Goal: Task Accomplishment & Management: Use online tool/utility

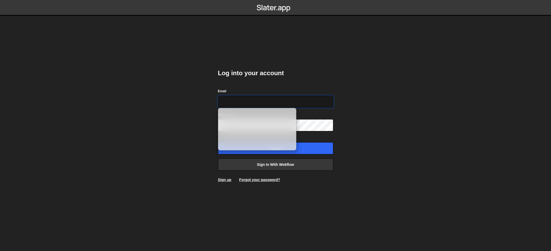
type input "[EMAIL_ADDRESS][DOMAIN_NAME]"
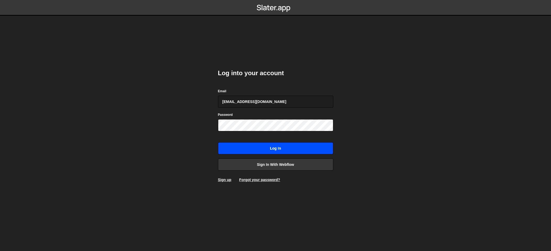
click at [287, 147] on input "Log in" at bounding box center [275, 148] width 115 height 12
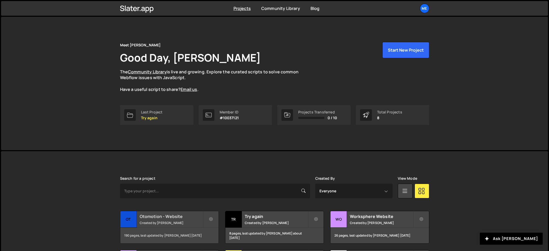
click at [182, 222] on small "Created by Pierre Lovenfosse" at bounding box center [171, 223] width 63 height 4
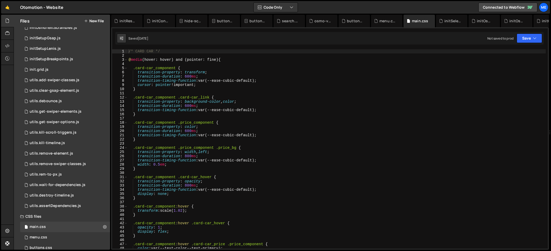
scroll to position [485, 0]
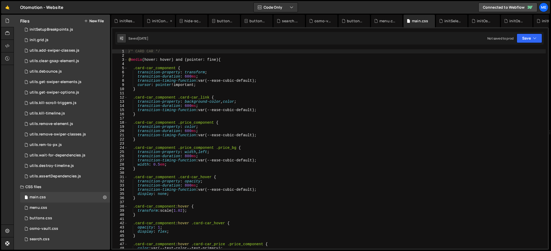
click at [0, 0] on icon at bounding box center [0, 0] width 0 height 0
click at [138, 20] on icon at bounding box center [139, 20] width 4 height 5
click at [139, 20] on icon at bounding box center [139, 20] width 4 height 5
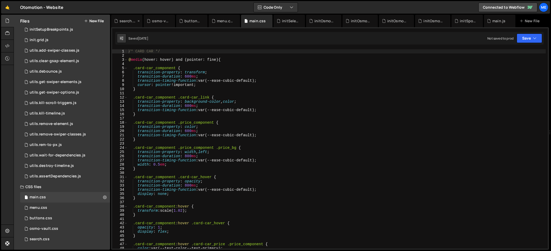
click at [139, 20] on icon at bounding box center [139, 20] width 4 height 5
click at [0, 0] on icon at bounding box center [0, 0] width 0 height 0
click at [141, 20] on icon at bounding box center [140, 20] width 4 height 5
click at [140, 20] on icon at bounding box center [139, 20] width 4 height 5
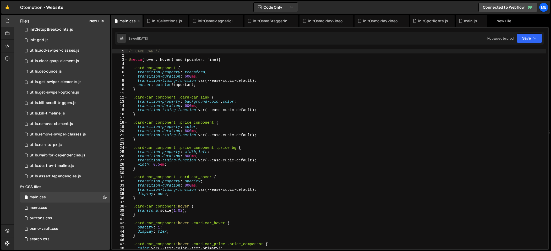
click at [140, 20] on icon at bounding box center [139, 20] width 4 height 5
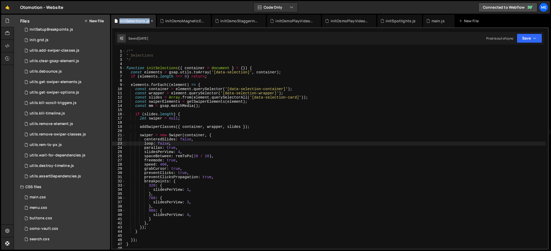
click at [140, 20] on div "initSelections.js" at bounding box center [135, 20] width 30 height 5
click at [0, 0] on icon at bounding box center [0, 0] width 0 height 0
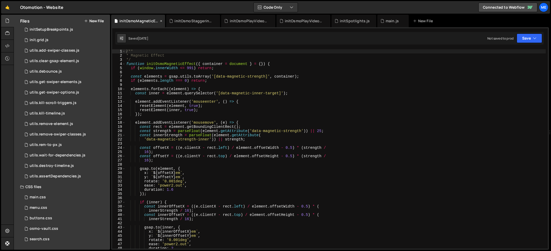
click at [162, 20] on icon at bounding box center [161, 20] width 4 height 5
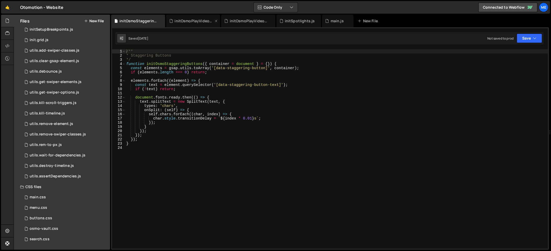
click at [0, 0] on icon at bounding box center [0, 0] width 0 height 0
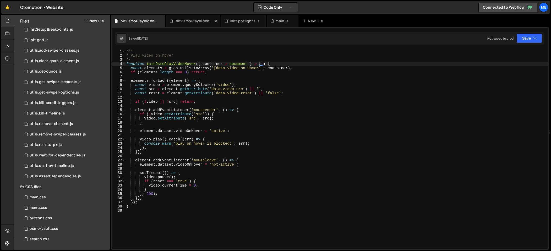
click at [0, 0] on icon at bounding box center [0, 0] width 0 height 0
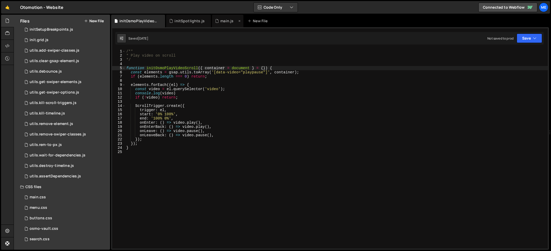
click at [0, 0] on icon at bounding box center [0, 0] width 0 height 0
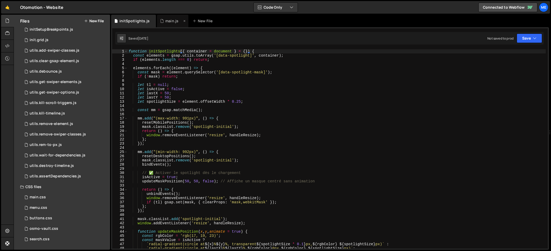
click at [161, 20] on icon at bounding box center [162, 20] width 4 height 5
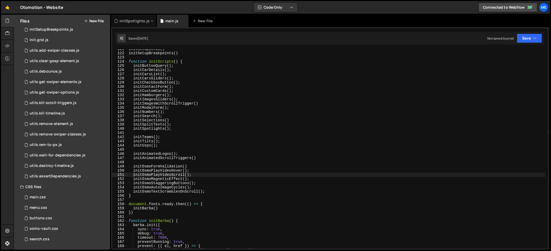
click at [152, 21] on icon at bounding box center [152, 20] width 4 height 5
click at [0, 0] on icon at bounding box center [0, 0] width 0 height 0
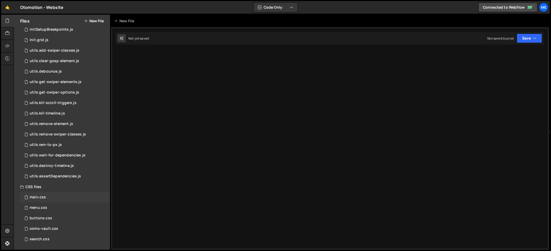
click at [45, 197] on div "main.css" at bounding box center [38, 197] width 16 height 5
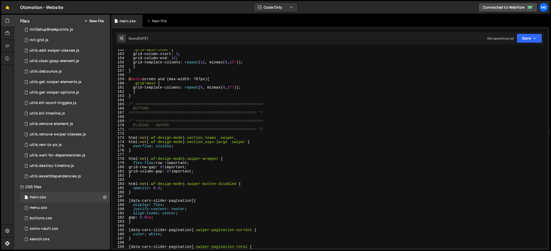
scroll to position [644, 0]
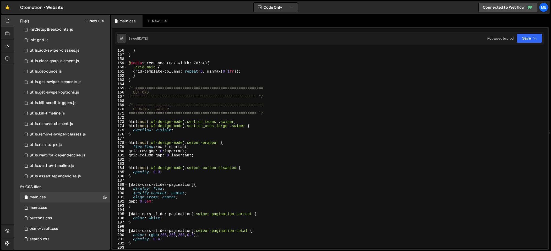
click at [250, 189] on div "} } @ media screen and (max-width: 767px) { .grid-main { grid-template-columns …" at bounding box center [337, 153] width 419 height 208
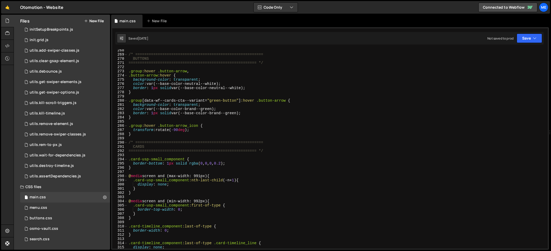
scroll to position [1124, 0]
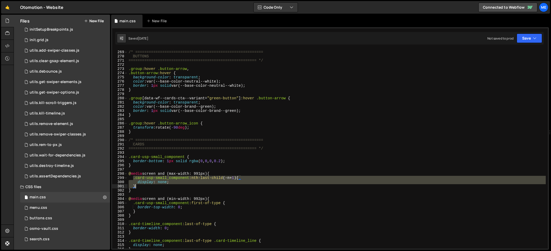
drag, startPoint x: 133, startPoint y: 178, endPoint x: 151, endPoint y: 185, distance: 19.2
click at [151, 185] on div "/* ========================================================= BUTTONS ==========…" at bounding box center [337, 150] width 419 height 208
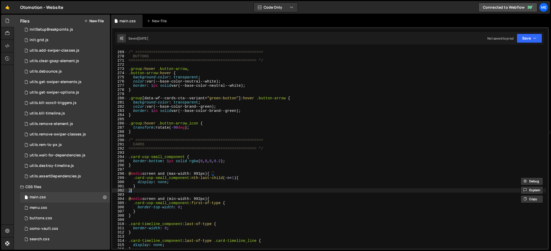
click at [149, 191] on div "/* ========================================================= BUTTONS ==========…" at bounding box center [337, 150] width 419 height 208
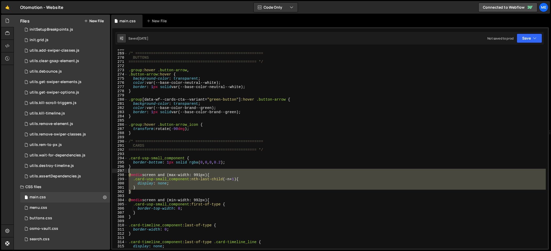
drag, startPoint x: 133, startPoint y: 192, endPoint x: 128, endPoint y: 172, distance: 20.4
click at [128, 172] on div "/* ========================================================= BUTTONS ==========…" at bounding box center [337, 151] width 419 height 208
type textarea "/* @media screen and (max-width: 991px) {"
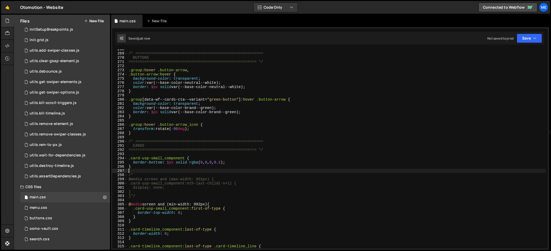
type textarea "}"
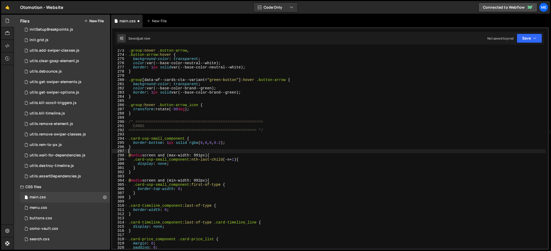
scroll to position [1142, 0]
drag, startPoint x: 185, startPoint y: 190, endPoint x: 135, endPoint y: 191, distance: 50.4
click at [135, 191] on div ".group :hover .button-arrow , .button-arrow :hover { background-color : transpa…" at bounding box center [337, 153] width 419 height 208
drag, startPoint x: 138, startPoint y: 164, endPoint x: 180, endPoint y: 164, distance: 41.7
click at [180, 164] on div ".group :hover .button-arrow , .button-arrow :hover { background-color : transpa…" at bounding box center [337, 153] width 419 height 208
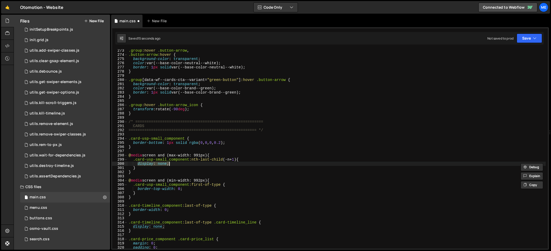
paste textarea "border-top-width: 0"
drag, startPoint x: 192, startPoint y: 159, endPoint x: 202, endPoint y: 163, distance: 11.3
click at [201, 159] on div ".group :hover .button-arrow , .button-arrow :hover { background-color : transpa…" at bounding box center [337, 153] width 419 height 208
drag, startPoint x: 216, startPoint y: 160, endPoint x: 226, endPoint y: 160, distance: 9.7
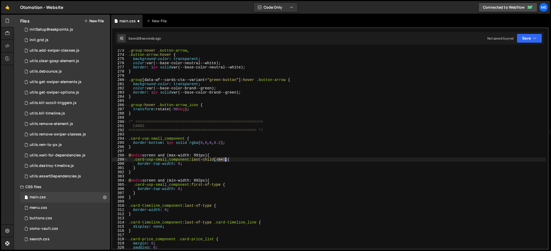
click at [226, 160] on div ".group :hover .button-arrow , .button-arrow :hover { background-color : transpa…" at bounding box center [337, 153] width 419 height 208
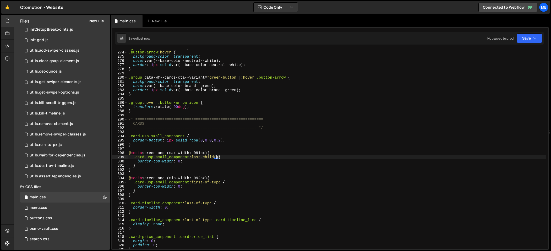
scroll to position [1145, 0]
drag, startPoint x: 209, startPoint y: 158, endPoint x: 215, endPoint y: 157, distance: 6.0
click at [215, 157] on div ".group :hover .button-arrow , .button-arrow :hover { background-color : transpa…" at bounding box center [337, 150] width 419 height 208
click at [226, 157] on div ".group :hover .button-arrow , .button-arrow :hover { background-color : transpa…" at bounding box center [337, 150] width 419 height 208
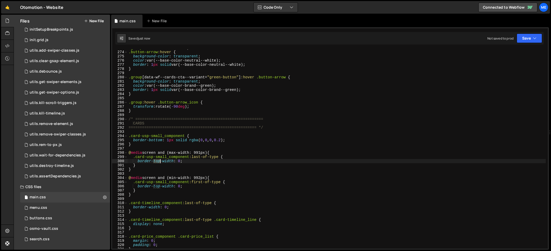
drag, startPoint x: 155, startPoint y: 161, endPoint x: 160, endPoint y: 162, distance: 5.5
click at [160, 162] on div ".group :hover .button-arrow , .button-arrow :hover { background-color : transpa…" at bounding box center [337, 150] width 419 height 208
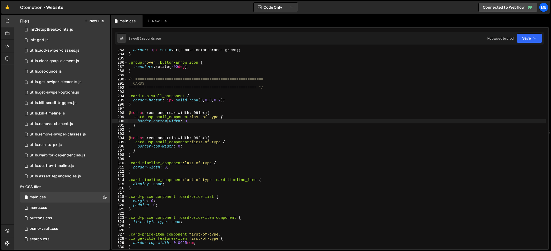
scroll to position [1184, 0]
drag, startPoint x: 162, startPoint y: 96, endPoint x: 132, endPoint y: 95, distance: 29.9
click at [131, 95] on div "border : 1 px solid var(--base-color-brand--green) ; } .group :hover .button-ar…" at bounding box center [337, 152] width 419 height 208
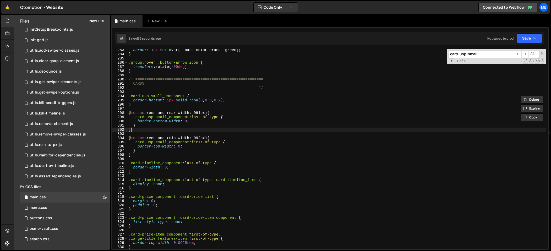
drag, startPoint x: 221, startPoint y: 128, endPoint x: 190, endPoint y: 121, distance: 31.4
click at [216, 127] on div "border : 1 px solid var(--base-color-brand--green) ; } .group :hover .button-ar…" at bounding box center [337, 152] width 419 height 208
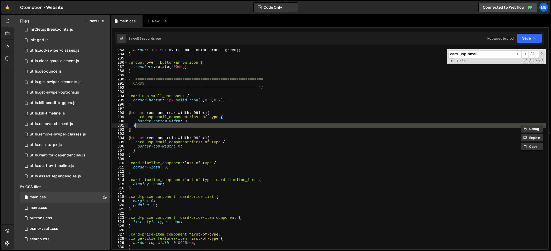
click at [188, 121] on div "border : 1 px solid var(--base-color-brand--green) ; } .group :hover .button-ar…" at bounding box center [337, 152] width 419 height 208
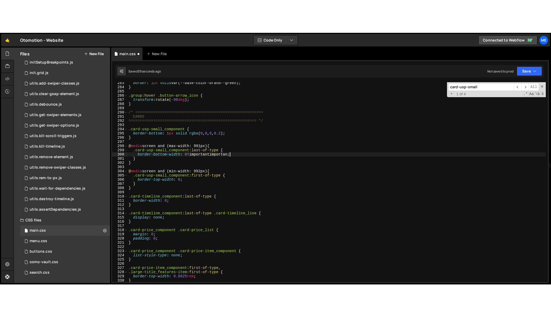
scroll to position [0, 6]
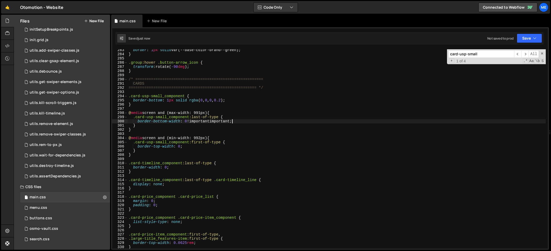
click at [212, 121] on div "border : 1 px solid var(--base-color-brand--green) ; } .group :hover .button-ar…" at bounding box center [337, 152] width 419 height 208
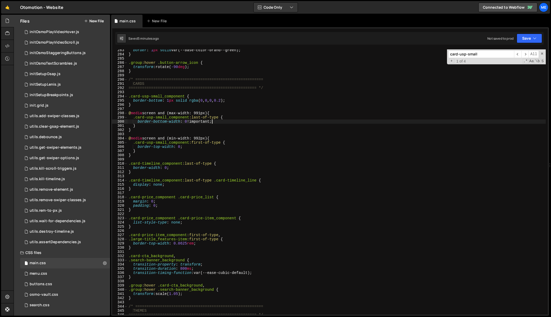
scroll to position [18, 0]
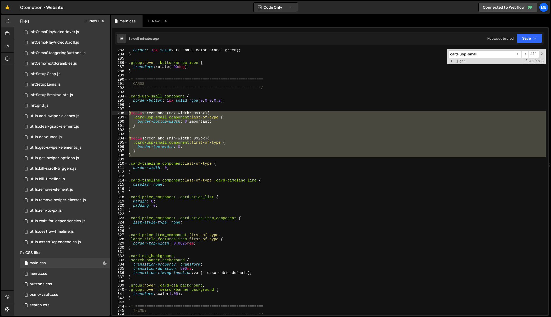
drag, startPoint x: 145, startPoint y: 158, endPoint x: 121, endPoint y: 111, distance: 52.7
click at [120, 111] on div "border-bottom-width: 0 !important; 283 284 285 286 287 288 289 290 291 292 293 …" at bounding box center [330, 181] width 436 height 265
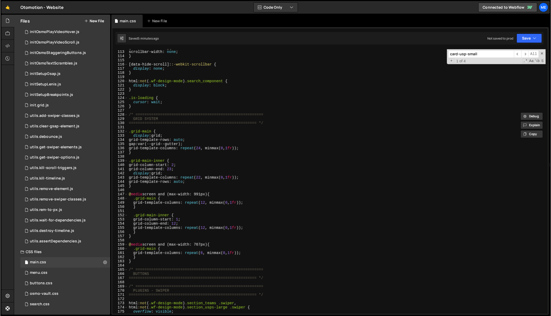
scroll to position [447, 0]
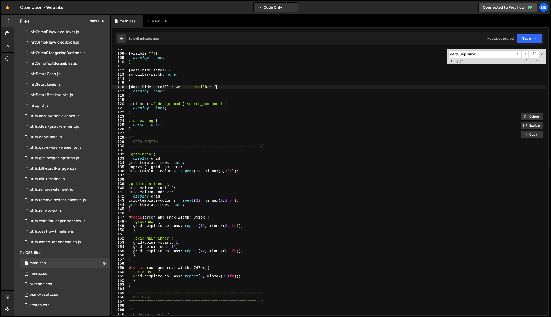
click at [305, 86] on div "[ visible = " " ] { display : none ; } [ data-hide-scroll ] { scrollbar-width :…" at bounding box center [337, 183] width 419 height 273
type textarea "[data-hide-scroll]::-webkit-scrollbar {"
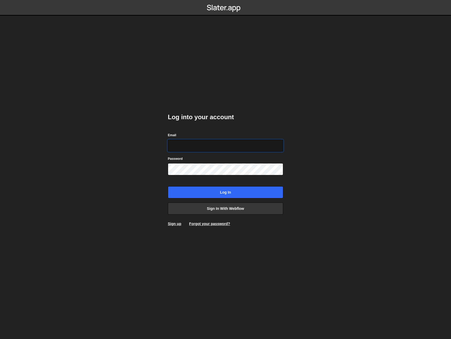
type input "[EMAIL_ADDRESS][DOMAIN_NAME]"
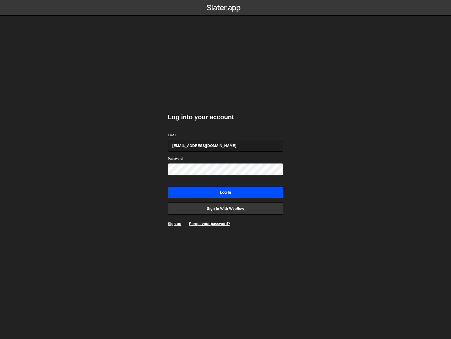
click at [235, 191] on input "Log in" at bounding box center [225, 192] width 115 height 12
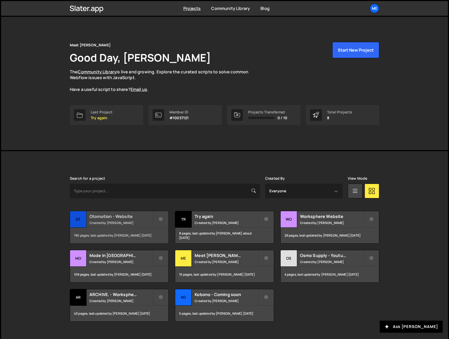
click at [134, 218] on h2 "Otomotion - Website" at bounding box center [120, 217] width 63 height 6
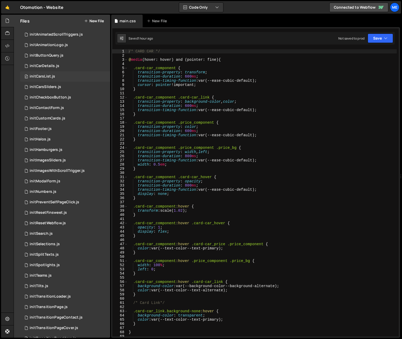
scroll to position [44, 0]
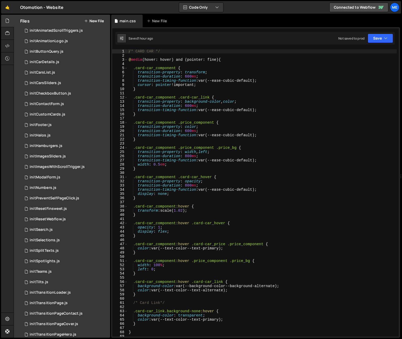
click at [97, 22] on button "New File" at bounding box center [94, 21] width 20 height 4
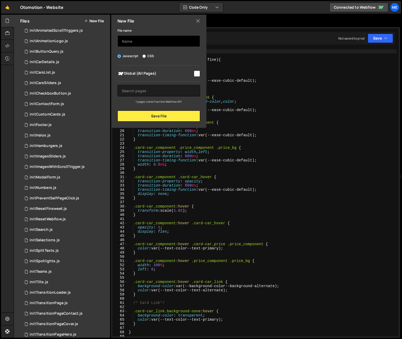
click at [135, 42] on input "text" at bounding box center [158, 41] width 83 height 12
type input "initSectionSliderText"
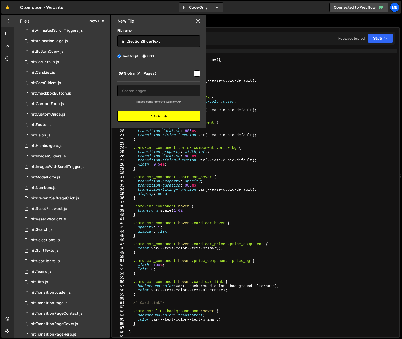
drag, startPoint x: 147, startPoint y: 118, endPoint x: 144, endPoint y: 118, distance: 2.9
click at [147, 118] on button "Save File" at bounding box center [158, 116] width 83 height 11
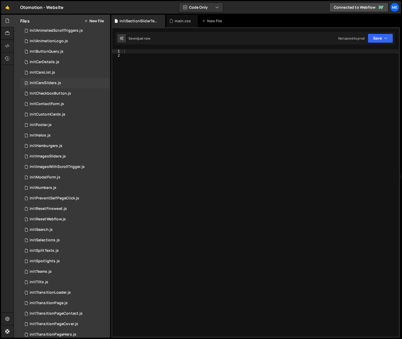
scroll to position [42, 0]
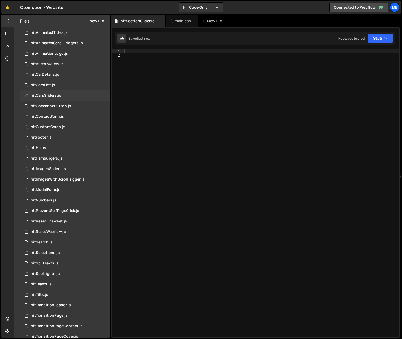
click at [63, 96] on div "0 initCarsSliders.js 0" at bounding box center [65, 95] width 90 height 10
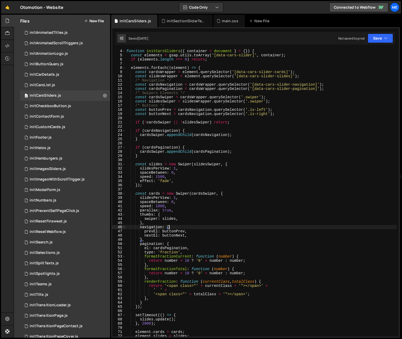
scroll to position [0, 0]
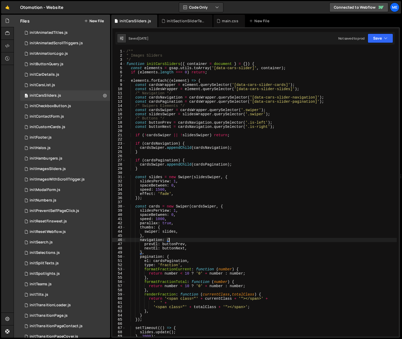
type textarea "}"
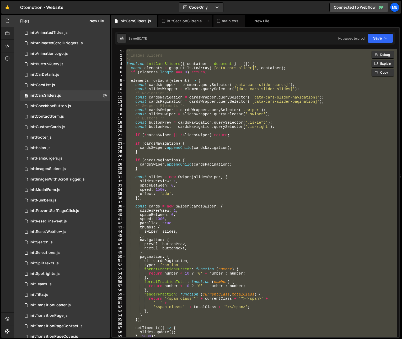
click at [178, 16] on div "initSectionSliderText.js" at bounding box center [185, 21] width 54 height 13
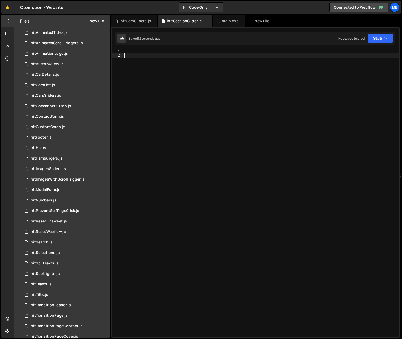
click at [192, 93] on div at bounding box center [261, 197] width 276 height 296
paste textarea "function initCarsSliders({ container = document } = {}) {"
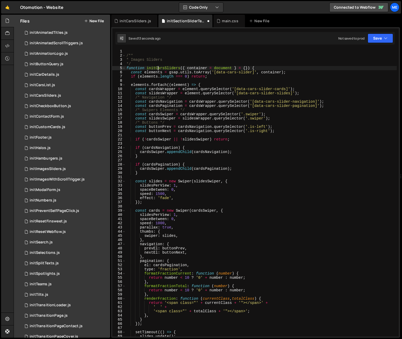
click at [158, 66] on div "/** * Images Sliders */ function initCarsSliders ( { container = document } = {…" at bounding box center [260, 197] width 271 height 296
drag, startPoint x: 217, startPoint y: 73, endPoint x: 249, endPoint y: 74, distance: 32.0
click at [252, 73] on div "/** * Images Sliders */ function initSectionSliderText ( { container = document…" at bounding box center [260, 197] width 271 height 296
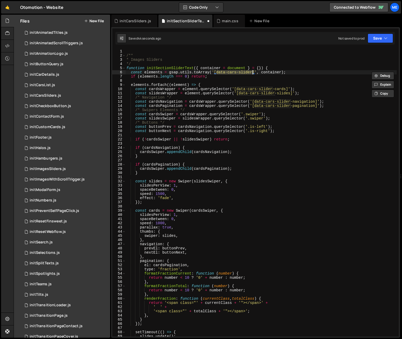
click at [236, 72] on div "/** * Images Sliders */ function initSectionSliderText ( { container = document…" at bounding box center [260, 197] width 271 height 296
click at [227, 72] on div "/** * Images Sliders */ function initSectionSliderText ( { container = document…" at bounding box center [260, 193] width 271 height 288
click at [252, 72] on div "/** * Images Sliders */ function initSectionSliderText ( { container = document…" at bounding box center [260, 197] width 271 height 296
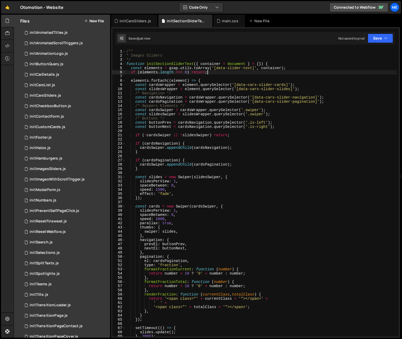
click at [162, 86] on div "/** * Images Sliders */ function initSectionSliderText ( { container = document…" at bounding box center [260, 197] width 271 height 296
drag, startPoint x: 162, startPoint y: 86, endPoint x: 153, endPoint y: 86, distance: 9.5
click at [162, 86] on div "/** * Images Sliders */ function initSectionSliderText ( { container = document…" at bounding box center [260, 197] width 271 height 296
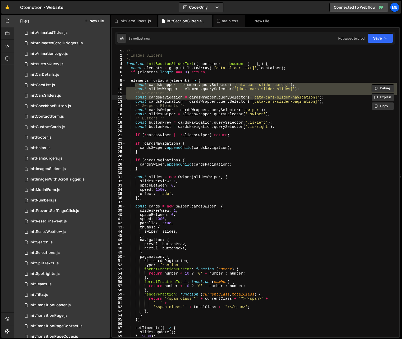
type textarea "const cardsNavigation = cardsWrapper.querySelector('[data-cars-slider-navigatio…"
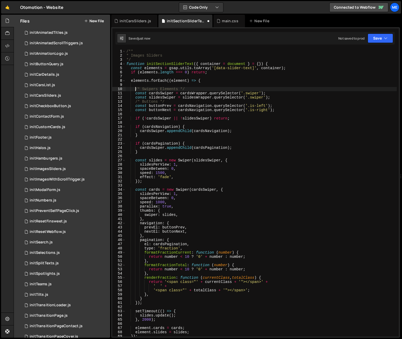
type textarea "const cardsSwiper = cardsWrapper.querySelector('.swiper');"
click at [157, 92] on div "/** * Images Sliders */ function initSectionSliderText ( { container = document…" at bounding box center [260, 197] width 271 height 296
click at [142, 79] on div "/** * Images Sliders */ function initSectionSliderText ( { container = document…" at bounding box center [260, 197] width 271 height 296
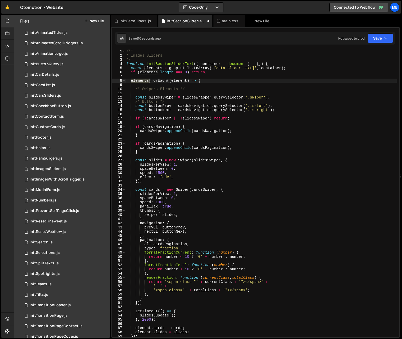
click at [142, 79] on div "/** * Images Sliders */ function initSectionSliderText ( { container = document…" at bounding box center [260, 197] width 271 height 296
click at [185, 79] on div "/** * Images Sliders */ function initSectionSliderText ( { container = document…" at bounding box center [260, 197] width 271 height 296
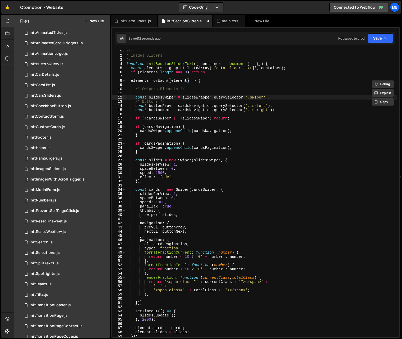
click at [191, 96] on div "/** * Images Sliders */ function initSectionSliderText ( { container = document…" at bounding box center [260, 197] width 271 height 296
paste textarea "element"
type textarea "const slidesSwiper = element.querySelector('.swiper');"
click at [212, 93] on div "/** * Images Sliders */ function initSectionSliderText ( { container = document…" at bounding box center [260, 197] width 271 height 296
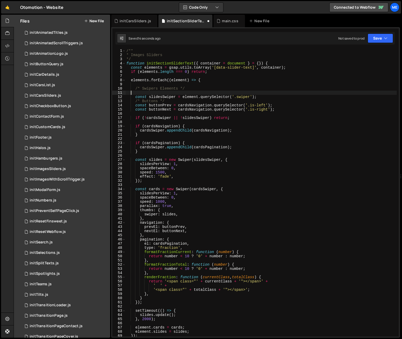
scroll to position [2, 0]
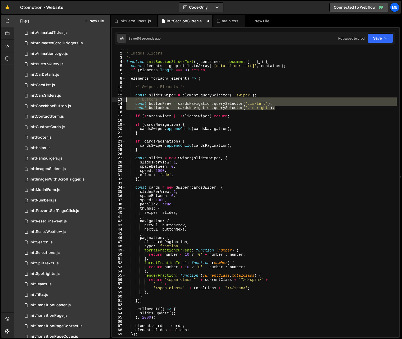
drag, startPoint x: 251, startPoint y: 107, endPoint x: 128, endPoint y: 99, distance: 123.6
click at [123, 100] on div "1 2 3 4 5 6 7 8 9 10 11 12 13 14 15 16 17 18 19 20 21 22 23 24 25 26 27 28 29 3…" at bounding box center [255, 193] width 287 height 288
type textarea "/* Buttons */ const buttonPrev = cardsNavigation.querySelector('.is-left');"
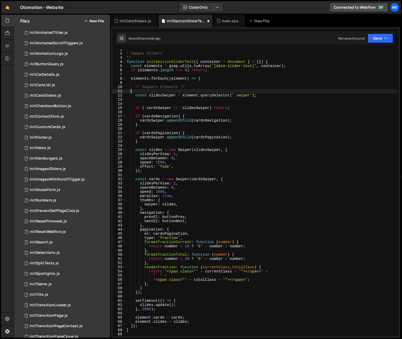
click at [144, 92] on div "/** * Images Sliders */ function initSectionSliderText ( { container = document…" at bounding box center [260, 195] width 271 height 296
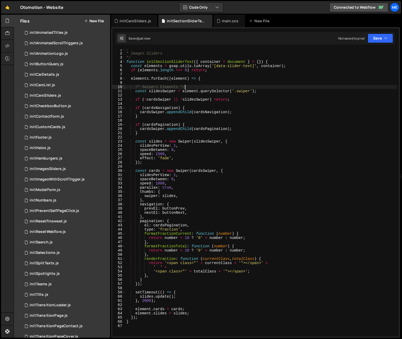
click at [159, 91] on div "/** * Images Sliders */ function initSectionSliderText ( { container = document…" at bounding box center [260, 195] width 271 height 296
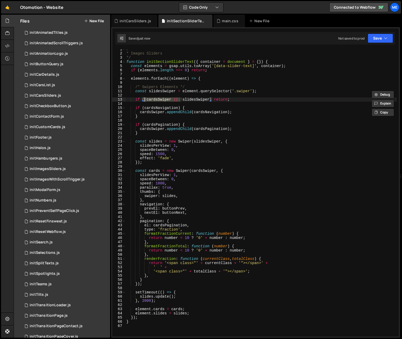
drag, startPoint x: 180, startPoint y: 100, endPoint x: 145, endPoint y: 100, distance: 35.1
click at [145, 100] on div "/** * Images Sliders */ function initSectionSliderText ( { container = document…" at bounding box center [260, 195] width 271 height 296
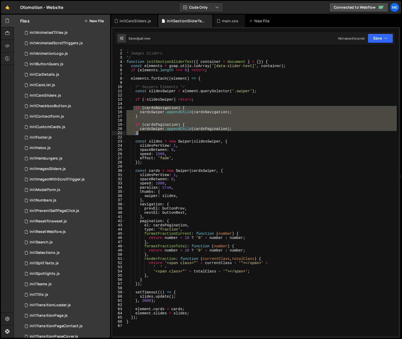
drag, startPoint x: 134, startPoint y: 108, endPoint x: 172, endPoint y: 134, distance: 46.2
click at [172, 134] on div "/** * Images Sliders */ function initSectionSliderText ( { container = document…" at bounding box center [260, 195] width 271 height 296
type textarea "cardsSwiper.appendChild(cardsPagination); }"
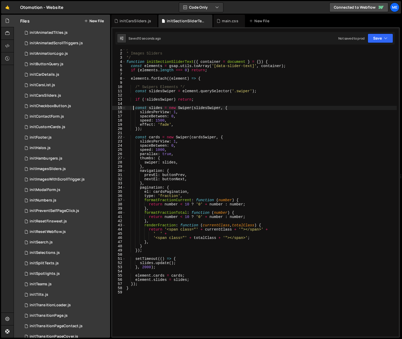
click at [181, 125] on div "/** * Images Sliders */ function initSectionSliderText ( { container = document…" at bounding box center [260, 195] width 271 height 296
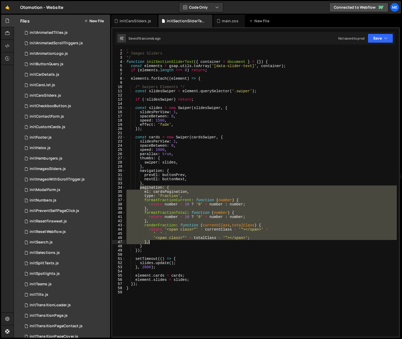
drag, startPoint x: 140, startPoint y: 188, endPoint x: 169, endPoint y: 242, distance: 61.4
click at [169, 242] on div "/** * Images Sliders */ function initSectionSliderText ( { container = document…" at bounding box center [260, 195] width 271 height 296
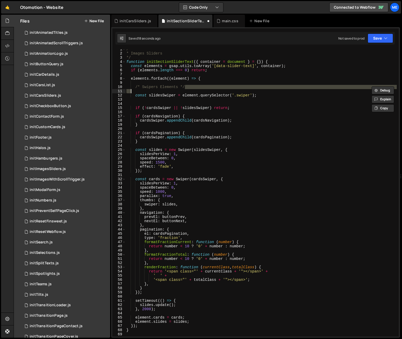
type textarea "const buttonPrev = cardsNavigation.querySelector('.is-left'); const buttonNext …"
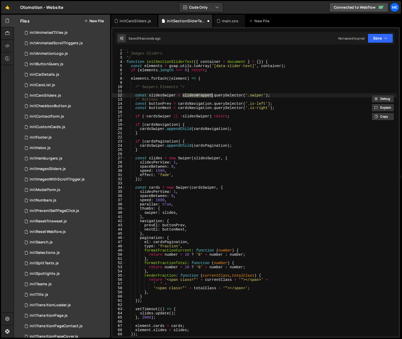
type textarea "const cardsSwiper = cardsWrapper.querySelector('.swiper');"
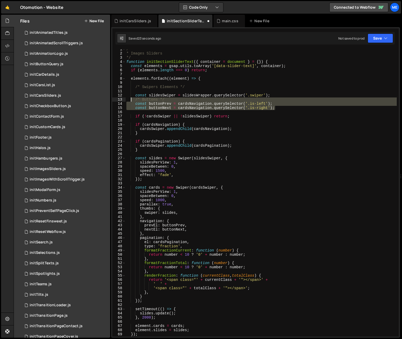
drag, startPoint x: 280, startPoint y: 109, endPoint x: 131, endPoint y: 100, distance: 150.0
click at [131, 100] on div "/** * Images Sliders */ function initSectionSliderText ( { container = document…" at bounding box center [260, 195] width 271 height 296
type textarea "/* Buttons */ const buttonPrev = cardsNavigation.querySelector('.is-left');"
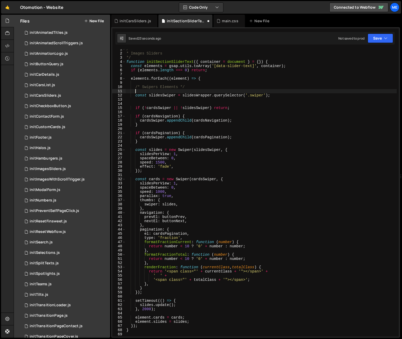
click at [152, 91] on div "/** * Images Sliders */ function initSectionSliderText ( { container = document…" at bounding box center [260, 195] width 271 height 296
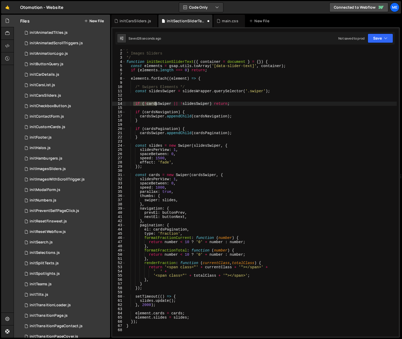
drag, startPoint x: 157, startPoint y: 103, endPoint x: 183, endPoint y: 102, distance: 25.7
click at [157, 103] on div "/** * Images Sliders */ function initSectionSliderText ( { container = document…" at bounding box center [260, 195] width 271 height 296
drag, startPoint x: 180, startPoint y: 103, endPoint x: 146, endPoint y: 103, distance: 34.4
click at [146, 103] on div "/** * Images Sliders */ function initSectionSliderText ( { container = document…" at bounding box center [260, 195] width 271 height 296
type textarea "if (!slidesSwiper) return;"
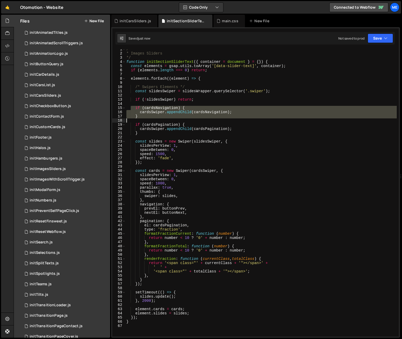
drag, startPoint x: 149, startPoint y: 109, endPoint x: 176, endPoint y: 119, distance: 29.0
click at [176, 119] on div "/** * Images Sliders */ function initSectionSliderText ( { container = document…" at bounding box center [260, 195] width 271 height 296
type textarea "}"
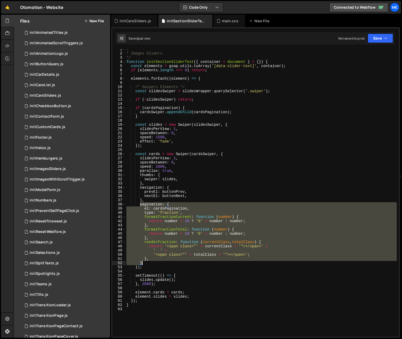
drag, startPoint x: 140, startPoint y: 206, endPoint x: 153, endPoint y: 264, distance: 59.7
click at [153, 264] on div "/** * Images Sliders */ function initSectionSliderText ( { container = document…" at bounding box center [260, 195] width 271 height 296
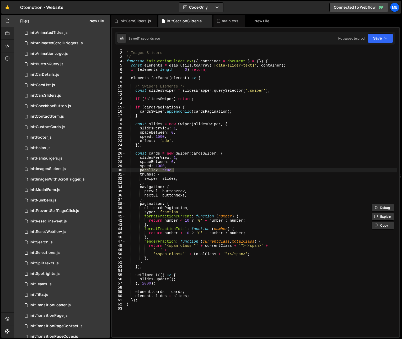
drag, startPoint x: 139, startPoint y: 171, endPoint x: 179, endPoint y: 168, distance: 39.7
click at [180, 170] on div "/** * Images Sliders */ function initSectionSliderText ( { container = document…" at bounding box center [260, 195] width 271 height 296
type textarea "parallax: true,"
click at [179, 138] on div "/** * Images Sliders */ function initSectionSliderText ( { container = document…" at bounding box center [260, 195] width 271 height 296
type textarea "speed: 1500,"
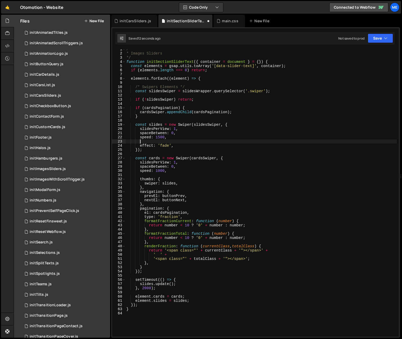
scroll to position [0, 1]
paste textarea "parallax: true,"
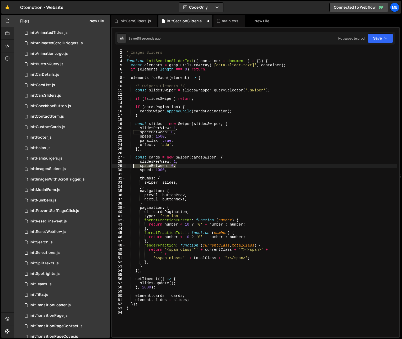
drag, startPoint x: 177, startPoint y: 166, endPoint x: 134, endPoint y: 166, distance: 43.0
click at [134, 166] on div "/** * Images Sliders */ function initSectionSliderText ( { container = document…" at bounding box center [260, 194] width 271 height 296
click at [182, 162] on div "/** * Images Sliders */ function initSectionSliderText ( { container = document…" at bounding box center [260, 194] width 271 height 296
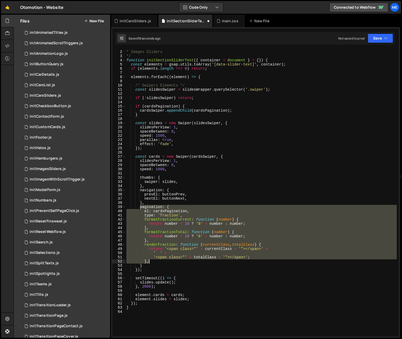
drag, startPoint x: 142, startPoint y: 209, endPoint x: 157, endPoint y: 263, distance: 55.9
click at [157, 263] on div "/** * Images Sliders */ function initSectionSliderText ( { container = document…" at bounding box center [260, 194] width 271 height 296
click at [155, 266] on div "/** * Images Sliders */ function initSectionSliderText ( { container = document…" at bounding box center [260, 194] width 271 height 296
type textarea "}, }"
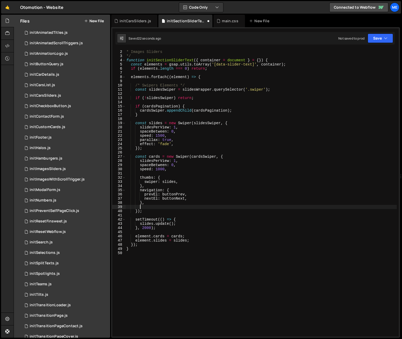
click at [180, 144] on div "/** * Images Sliders */ function initSectionSliderText ( { container = document…" at bounding box center [260, 194] width 271 height 296
type textarea "effect: 'fade',"
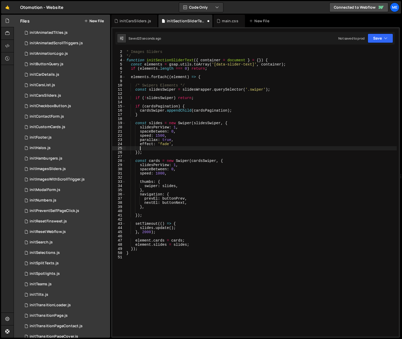
paste textarea "}"
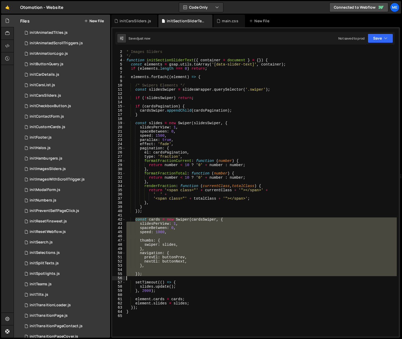
drag, startPoint x: 142, startPoint y: 221, endPoint x: 171, endPoint y: 280, distance: 65.4
click at [170, 280] on div "/** * Images Sliders */ function initSectionSliderText ( { container = document…" at bounding box center [260, 194] width 271 height 296
type textarea "});"
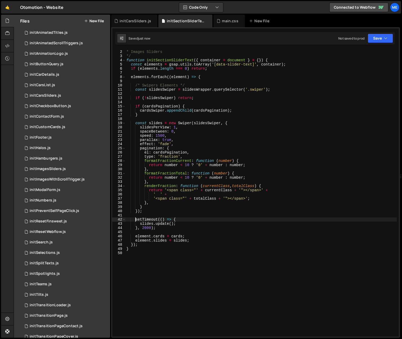
click at [163, 229] on div "/** * Images Sliders */ function initSectionSliderText ( { container = document…" at bounding box center [260, 194] width 271 height 296
type textarea "slides.update(); }, 2000);"
click at [201, 230] on div "/** * Images Sliders */ function initSectionSliderText ( { container = document…" at bounding box center [260, 194] width 271 height 296
type textarea "[DOMAIN_NAME] = cards;"
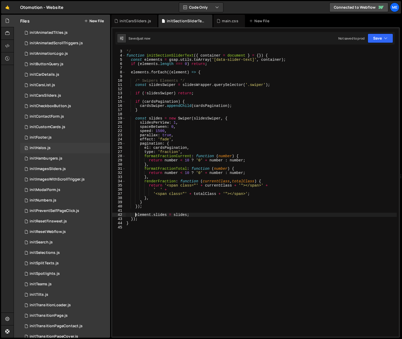
scroll to position [8, 0]
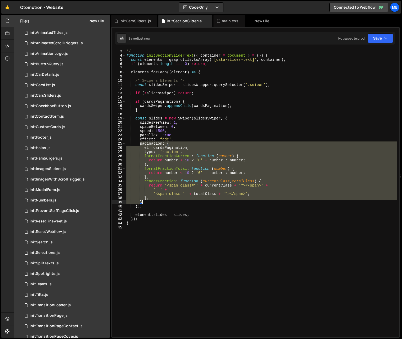
drag, startPoint x: 140, startPoint y: 145, endPoint x: 156, endPoint y: 203, distance: 60.1
click at [156, 203] on div "* Images Sliders */ function initSectionSliderText ( { container = document } =…" at bounding box center [260, 193] width 271 height 296
type textarea "}, }"
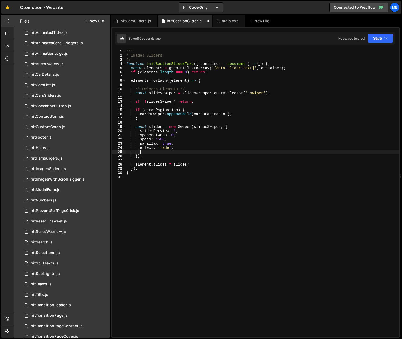
scroll to position [0, 0]
click at [187, 65] on div "/** * Images Sliders */ function initSectionSliderText ( { container = document…" at bounding box center [262, 197] width 274 height 296
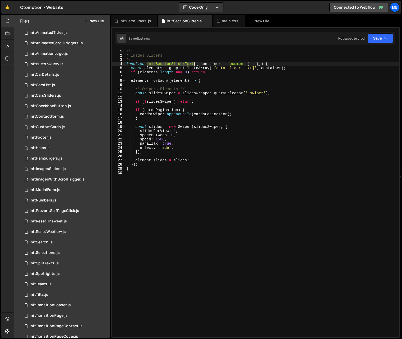
click at [187, 65] on div "/** * Images Sliders */ function initSectionSliderText ( { container = document…" at bounding box center [262, 197] width 274 height 296
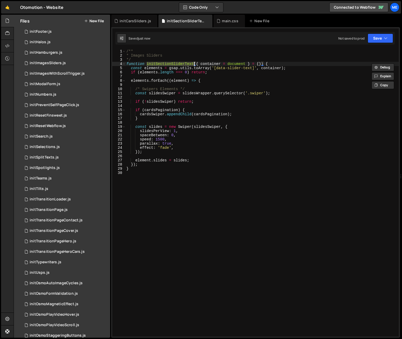
scroll to position [147, 0]
type textarea "function initSectionSliderText({ container = document } = {}) {"
click at [194, 63] on div "/** * Images Sliders */ function initSectionSliderText ( { container = document…" at bounding box center [262, 193] width 274 height 288
click at [171, 64] on div "/** * Images Sliders */ function initSectionSliderText ( { container = document…" at bounding box center [262, 197] width 274 height 296
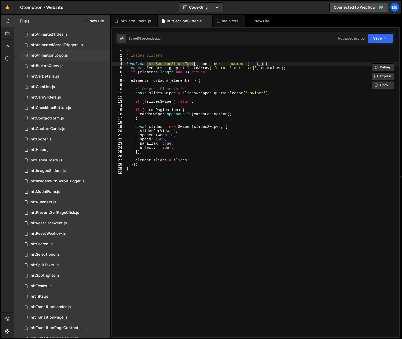
scroll to position [0, 0]
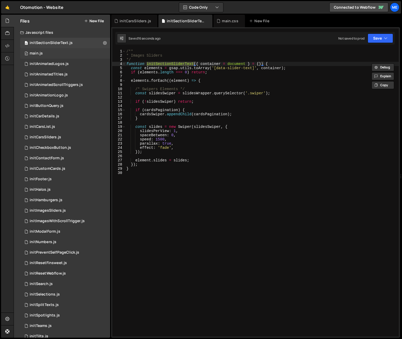
click at [42, 51] on div "main.js" at bounding box center [36, 53] width 13 height 5
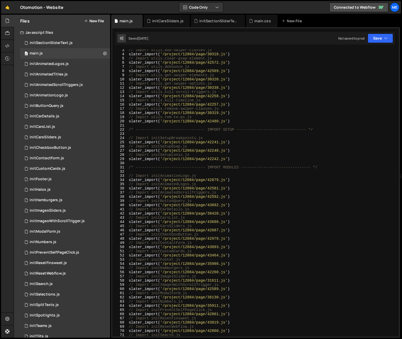
scroll to position [146, 0]
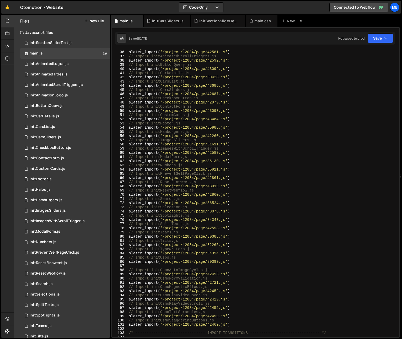
drag, startPoint x: 245, startPoint y: 229, endPoint x: 245, endPoint y: 225, distance: 3.4
click at [245, 229] on div "// Import initAnimatedLogos.js slater_import ( '/project/12084/page/42581.js' )…" at bounding box center [262, 194] width 269 height 296
click at [244, 218] on div "// Import initAnimatedLogos.js slater_import ( '/project/12084/page/42581.js' )…" at bounding box center [262, 194] width 269 height 296
click at [245, 211] on div "// Import initAnimatedLogos.js slater_import ( '/project/12084/page/42581.js' )…" at bounding box center [262, 194] width 269 height 296
type textarea "slater_import('/project/12084/page/43078.js')"
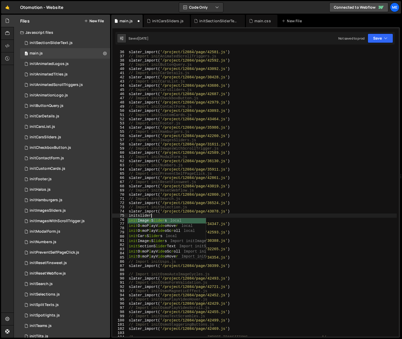
scroll to position [0, 2]
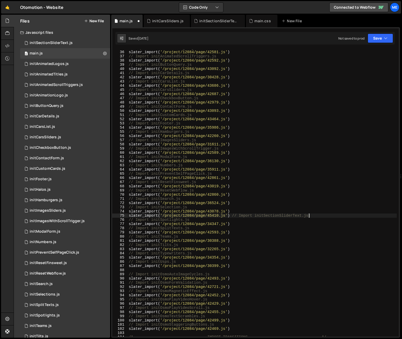
click at [232, 216] on div "// Import initAnimatedLogos.js slater_import ( '/project/12084/page/42581.js' )…" at bounding box center [262, 194] width 269 height 296
click at [233, 211] on div "// Import initAnimatedLogos.js slater_import ( '/project/12084/page/42581.js' )…" at bounding box center [262, 194] width 269 height 296
type textarea "slater_import('/project/12084/page/43078.js')"
paste textarea "// Import initSectionSliderText.js"
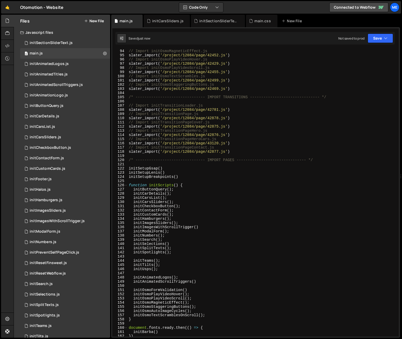
scroll to position [409, 0]
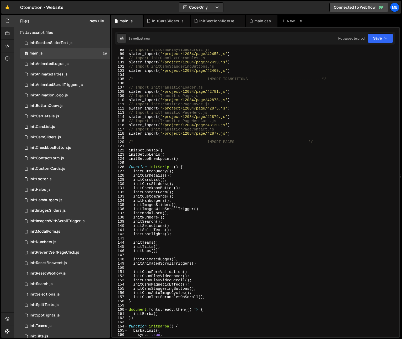
click at [187, 235] on div "// Import initOsmoPlayVideoScroll.js slater_import ( '/project/12084/page/42455…" at bounding box center [262, 196] width 269 height 296
type textarea "initSpotlights();"
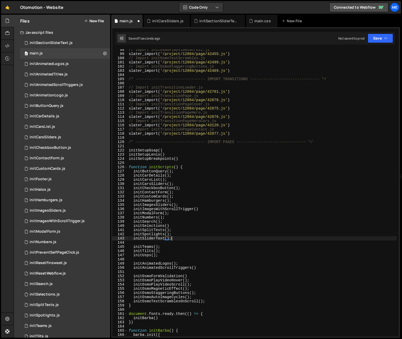
scroll to position [0, 3]
click at [181, 226] on div "// Import initOsmoPlayVideoScroll.js slater_import ( '/project/12084/page/42455…" at bounding box center [262, 196] width 269 height 296
drag, startPoint x: 182, startPoint y: 206, endPoint x: 176, endPoint y: 206, distance: 6.0
click at [176, 206] on div "// Import initOsmoPlayVideoScroll.js slater_import ( '/project/12084/page/42455…" at bounding box center [262, 196] width 269 height 296
click at [207, 208] on div "// Import initOsmoPlayVideoScroll.js slater_import ( '/project/12084/page/42455…" at bounding box center [262, 196] width 269 height 296
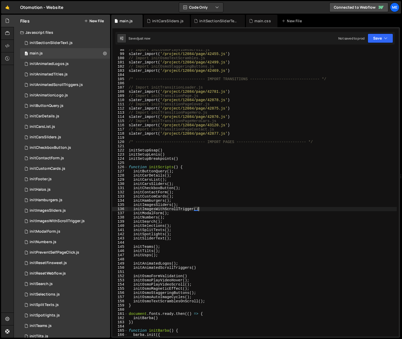
paste textarea ";"
click at [200, 268] on div "// Import initOsmoPlayVideoScroll.js slater_import ( '/project/12084/page/42455…" at bounding box center [262, 196] width 269 height 296
paste textarea ";"
click at [194, 277] on div "// Import initOsmoPlayVideoScroll.js slater_import ( '/project/12084/page/42455…" at bounding box center [262, 196] width 269 height 296
paste textarea ";"
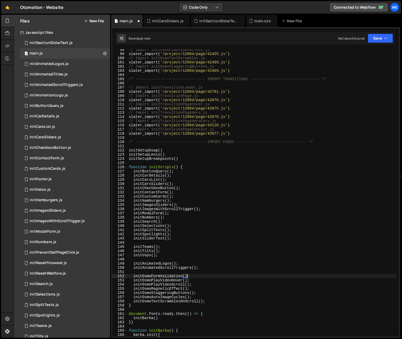
type textarea "initOsmoFormValidation();"
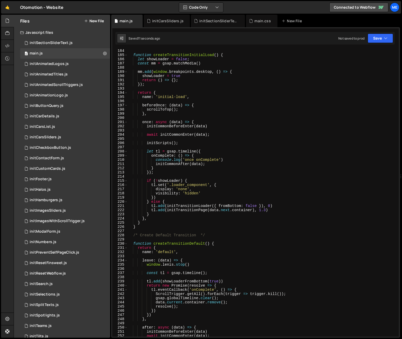
scroll to position [797, 0]
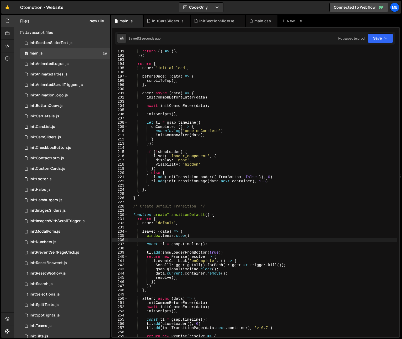
click at [188, 240] on div "return ( ) => { } ; }) ; return { name : 'initial-load' , beforeOnce : ( data )…" at bounding box center [262, 197] width 269 height 296
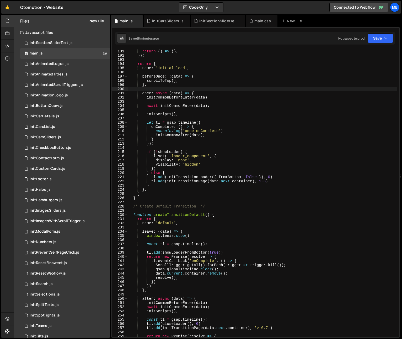
drag, startPoint x: 212, startPoint y: 89, endPoint x: 205, endPoint y: 119, distance: 30.0
click at [212, 90] on div "return ( ) => { } ; }) ; return { name : 'initial-load' , beforeOnce : ( data )…" at bounding box center [262, 197] width 269 height 296
click at [214, 21] on div "initSectionSliderText.js" at bounding box center [218, 20] width 39 height 5
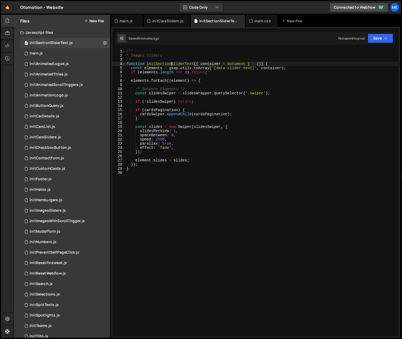
click at [173, 64] on div "/** * Images Sliders */ function initSectionSliderText ( { container = document…" at bounding box center [262, 197] width 274 height 296
drag, startPoint x: 126, startPoint y: 21, endPoint x: 133, endPoint y: 30, distance: 12.0
click at [126, 21] on div "main.js" at bounding box center [126, 20] width 13 height 5
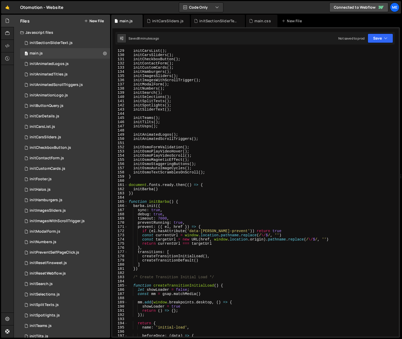
scroll to position [480, 0]
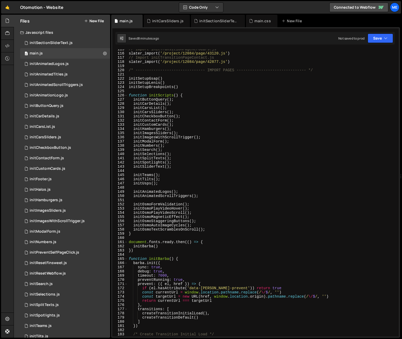
click at [149, 168] on div "// Import initTransitionPageHeroCars.js slater_import ( '/project/12084/page/43…" at bounding box center [262, 195] width 269 height 296
paste textarea "ectionS"
type textarea "initSectionSliderText();"
click at [204, 166] on div "// Import initTransitionPageHeroCars.js slater_import ( '/project/12084/page/43…" at bounding box center [262, 195] width 269 height 296
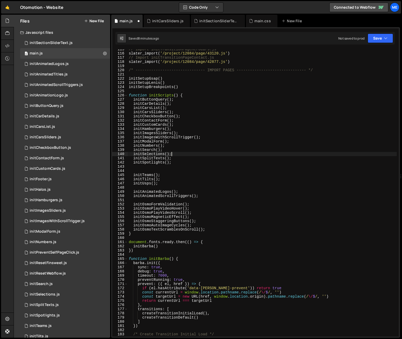
type textarea "initSearch();"
paste textarea "initSectionSliderText();"
click at [209, 166] on div "// Import initTransitionPageHeroCars.js slater_import ( '/project/12084/page/43…" at bounding box center [262, 195] width 269 height 296
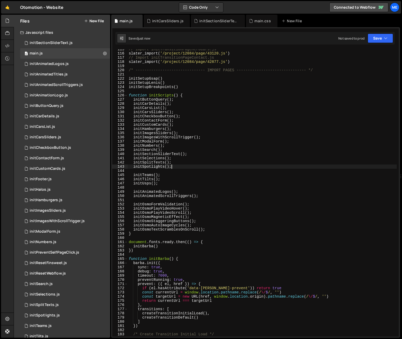
type textarea "initSpotlights();"
click at [59, 171] on div "initCustomCards.js" at bounding box center [48, 169] width 36 height 5
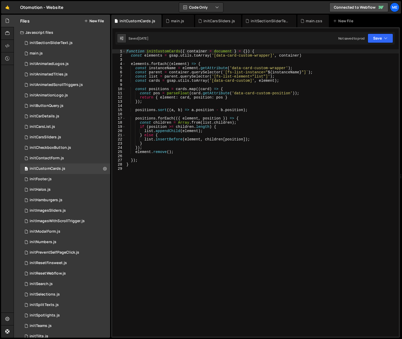
type textarea "element.remove();"
click at [227, 151] on div "function initCustomCards ( { container = document } = { }) { const elements = g…" at bounding box center [262, 197] width 274 height 296
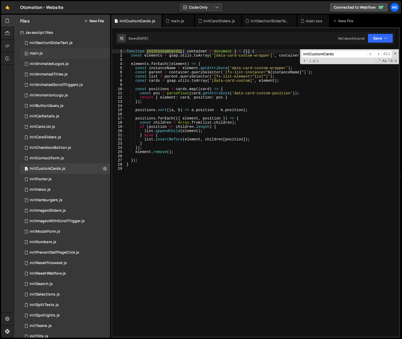
type input "initCustomCards"
type textarea "const list = parent.querySelector('[fs-list-element="list"]');"
drag, startPoint x: 265, startPoint y: 76, endPoint x: 217, endPoint y: 76, distance: 48.3
click at [217, 76] on div "function initCustomCards ( { container = document } = { }) { const elements = g…" at bounding box center [262, 197] width 274 height 296
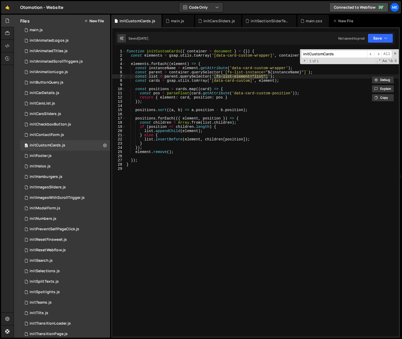
scroll to position [24, 0]
click at [56, 269] on div "initSelections.js" at bounding box center [45, 270] width 30 height 5
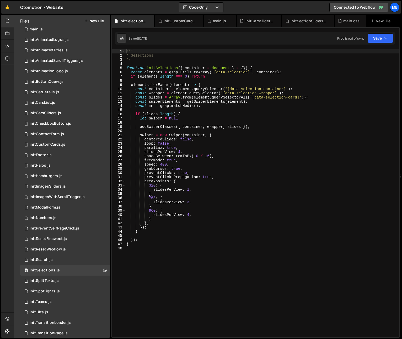
type textarea "spaceBetween: remToPx(10 / 16),"
click at [258, 154] on div "/** * Selections */ function initSelections ( { container = document } = { }) {…" at bounding box center [262, 197] width 274 height 296
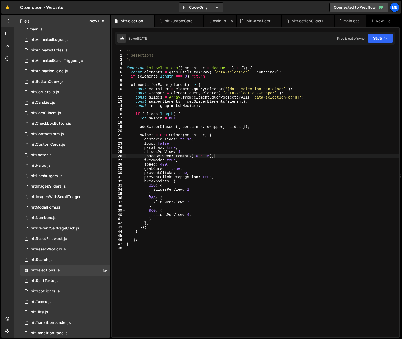
click at [221, 21] on div "main.js" at bounding box center [219, 20] width 13 height 5
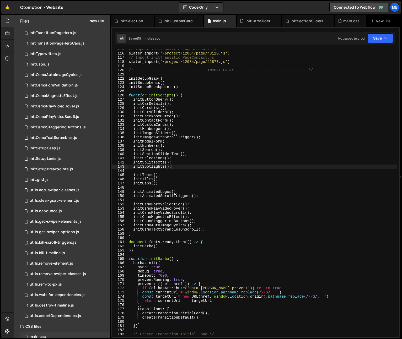
scroll to position [408, 0]
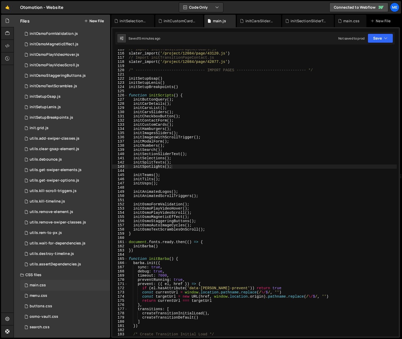
click at [45, 285] on div "main.css" at bounding box center [38, 285] width 16 height 5
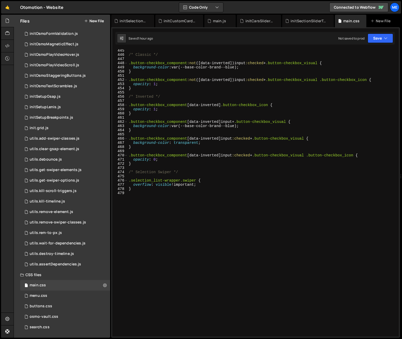
scroll to position [1868, 0]
click at [160, 230] on div "/* Classic */ .button-checkbox_component :not ([ data-inverted ]) input :checke…" at bounding box center [262, 197] width 269 height 296
paste textarea "}"
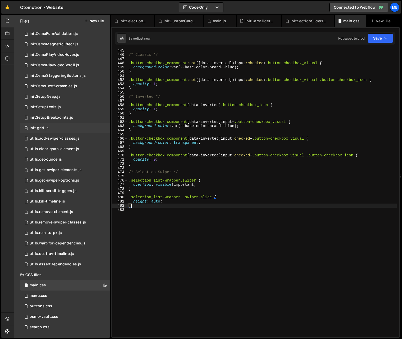
type textarea "}"
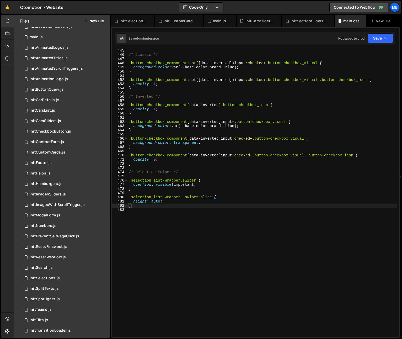
scroll to position [16, 0]
click at [74, 152] on div "0 initCustomCards.js 0" at bounding box center [65, 153] width 90 height 10
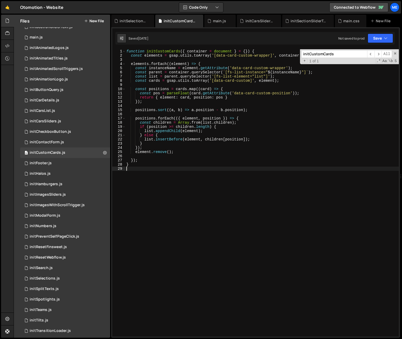
click at [208, 168] on div "function initCustomCards ( { container = document } = { }) { const elements = g…" at bounding box center [262, 197] width 274 height 296
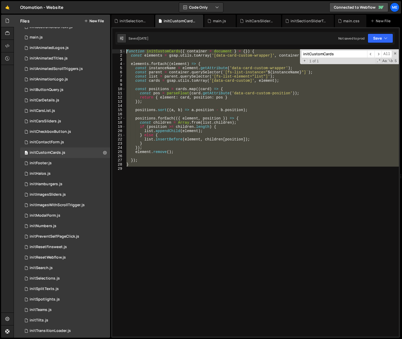
click at [118, 52] on div "1 2 3 4 5 6 7 8 9 10 11 12 13 14 15 16 17 18 19 20 21 22 23 24 25 26 27 28 29 f…" at bounding box center [255, 193] width 287 height 288
click at [200, 129] on div "function initCustomCards ( { container = document } = { }) { const elements = g…" at bounding box center [262, 193] width 274 height 288
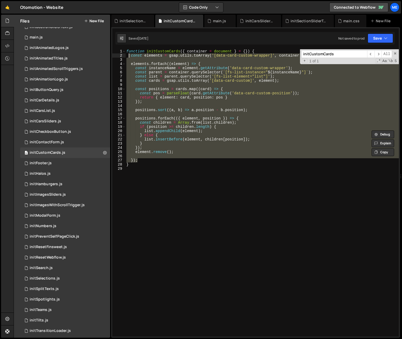
drag, startPoint x: 138, startPoint y: 160, endPoint x: 130, endPoint y: 57, distance: 103.2
click at [130, 57] on div "function initCustomCards ( { container = document } = { }) { const elements = g…" at bounding box center [262, 197] width 274 height 296
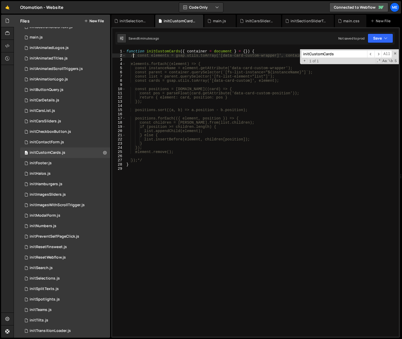
click at [163, 54] on div "function initCustomCards ( { container = document } = { }) { /* const elements …" at bounding box center [262, 197] width 274 height 296
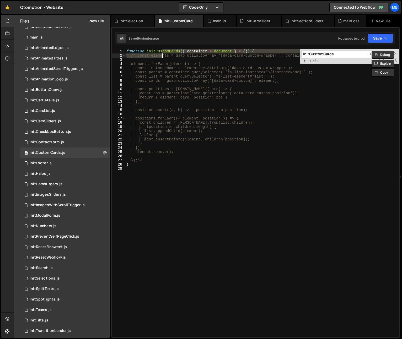
click at [168, 52] on div "function initCustomCards ( { container = document } = { }) { /* const elements …" at bounding box center [262, 197] width 274 height 296
type textarea "function initCustomCards({ container = document } = {}) {"
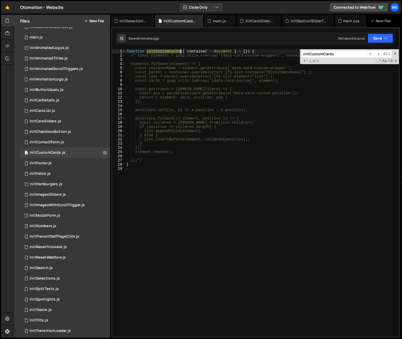
drag, startPoint x: 168, startPoint y: 52, endPoint x: 192, endPoint y: 35, distance: 30.0
click at [168, 52] on div "function initCustomCards ( { container = document } = { }) { /* const elements …" at bounding box center [262, 197] width 274 height 296
drag, startPoint x: 216, startPoint y: 21, endPoint x: 214, endPoint y: 50, distance: 29.1
click at [216, 21] on div "main.js" at bounding box center [219, 20] width 13 height 5
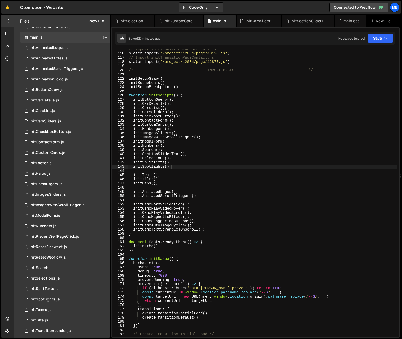
type textarea "initSearch();"
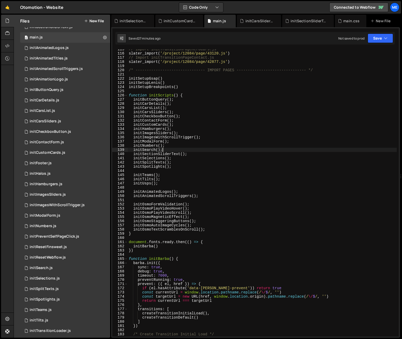
click at [213, 148] on div "// Import initTransitionPageHeroCars.js slater_import ( '/project/12084/page/43…" at bounding box center [262, 195] width 269 height 296
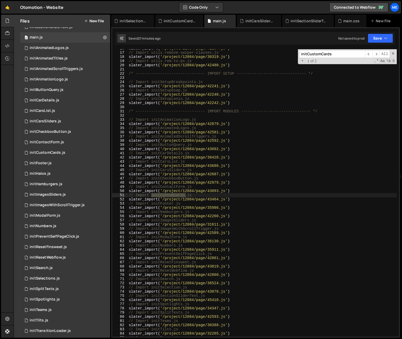
scroll to position [66, 0]
type input "initCustomCards"
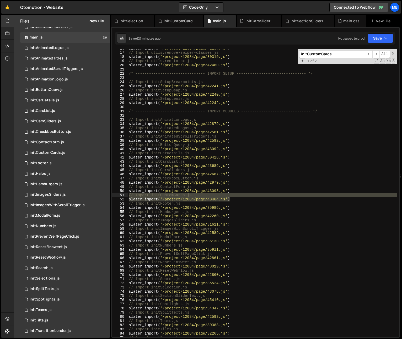
drag, startPoint x: 185, startPoint y: 197, endPoint x: 117, endPoint y: 196, distance: 68.2
click at [117, 196] on div "slater_import('/project/12084/page/43464.js') 16 17 18 19 20 21 22 23 24 25 26 …" at bounding box center [255, 193] width 287 height 288
type textarea "// Import initCustomCards.js slater_import('/project/12084/page/43464.js')"
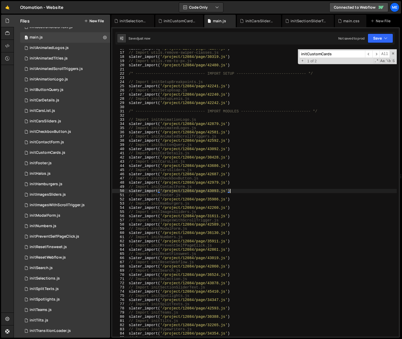
click at [341, 55] on input "initCustomCards" at bounding box center [332, 54] width 66 height 8
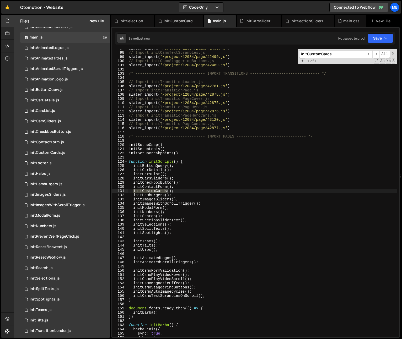
scroll to position [406, 0]
type textarea "initCustomCards();"
click at [185, 192] on div "slater_import ( '/project/12084/page/42455.js' ) // Import initOsmoTextScramble…" at bounding box center [262, 194] width 269 height 296
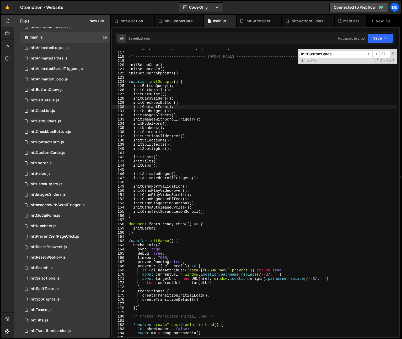
scroll to position [522, 0]
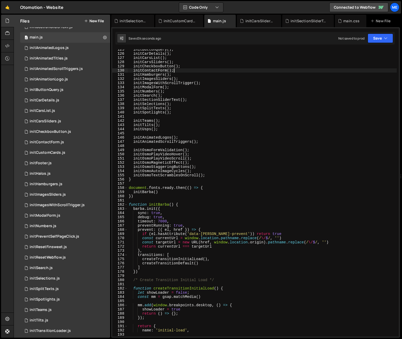
click at [245, 120] on div "initButtonQuery ( ) ; initCarDetails ( ) ; initCarsList ( ) ; initCarsSliders (…" at bounding box center [262, 195] width 269 height 296
type textarea "initTeams();"
